Goal: Transaction & Acquisition: Purchase product/service

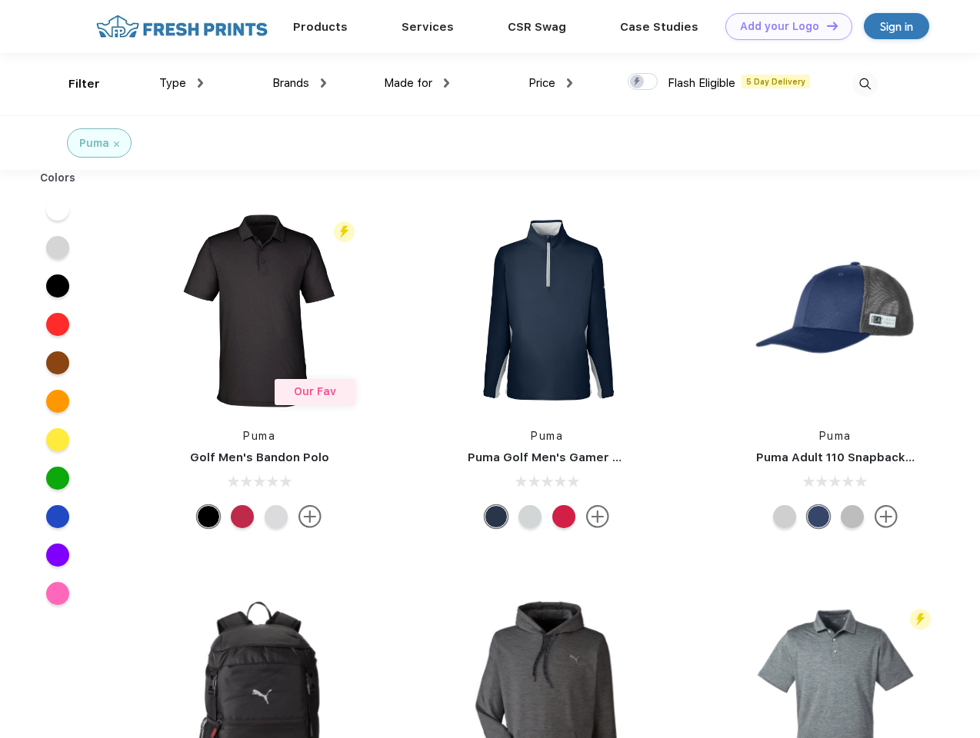
scroll to position [1, 0]
click at [783, 26] on link "Add your Logo Design Tool" at bounding box center [788, 26] width 127 height 27
click at [0, 0] on div "Design Tool" at bounding box center [0, 0] width 0 height 0
click at [825, 25] on link "Add your Logo Design Tool" at bounding box center [788, 26] width 127 height 27
click at [74, 84] on div "Filter" at bounding box center [84, 84] width 32 height 18
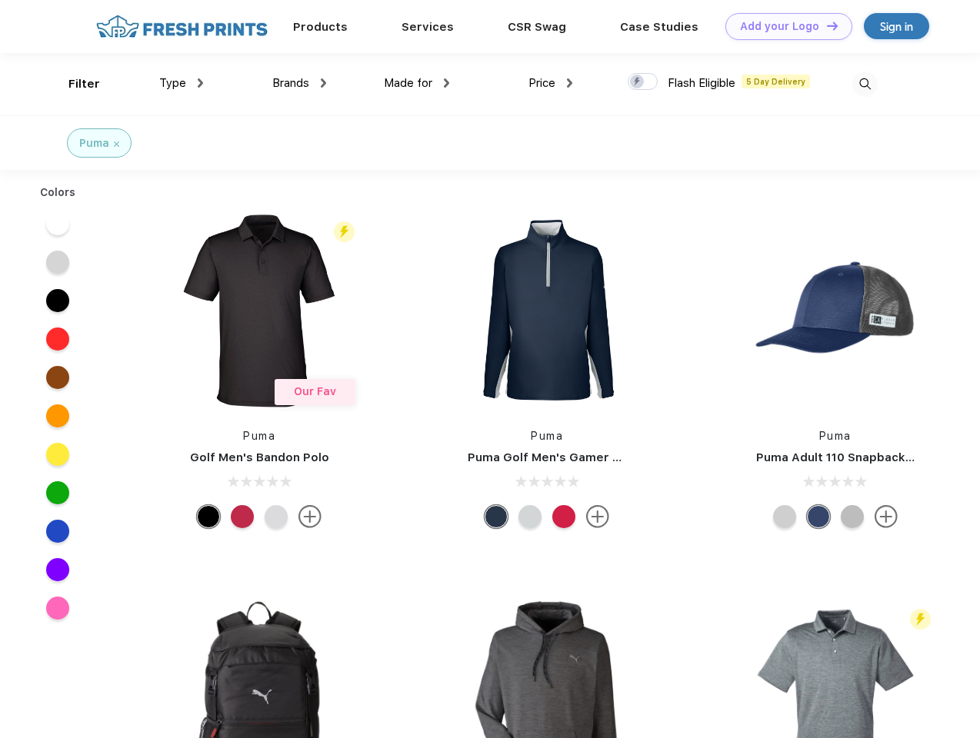
click at [181, 83] on span "Type" at bounding box center [172, 83] width 27 height 14
click at [299, 83] on span "Brands" at bounding box center [290, 83] width 37 height 14
click at [417, 83] on span "Made for" at bounding box center [408, 83] width 48 height 14
click at [551, 83] on span "Price" at bounding box center [541, 83] width 27 height 14
click at [643, 82] on div at bounding box center [643, 81] width 30 height 17
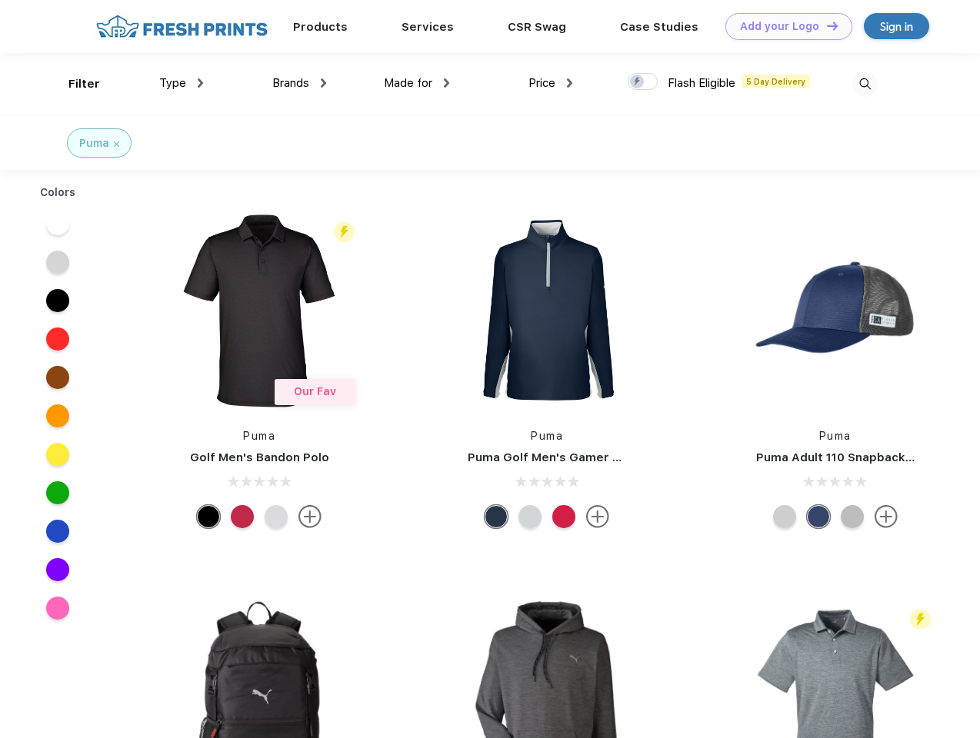
click at [638, 82] on input "checkbox" at bounding box center [633, 77] width 10 height 10
click at [864, 84] on img at bounding box center [864, 84] width 25 height 25
